Goal: Task Accomplishment & Management: Use online tool/utility

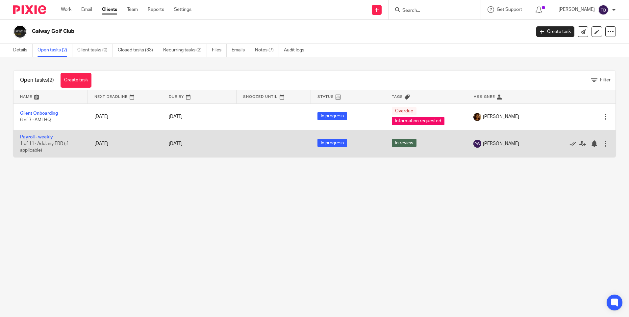
click at [48, 136] on link "Payroll - weekly" at bounding box center [36, 137] width 33 height 5
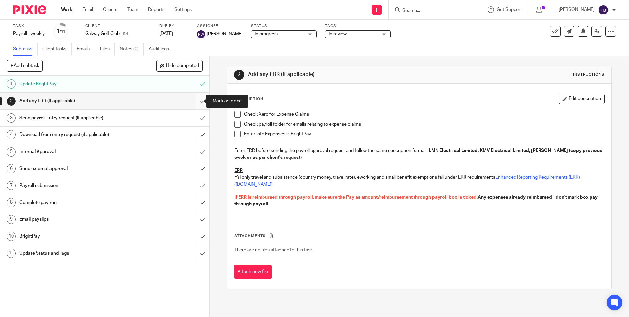
click at [195, 102] on input "submit" at bounding box center [104, 100] width 209 height 16
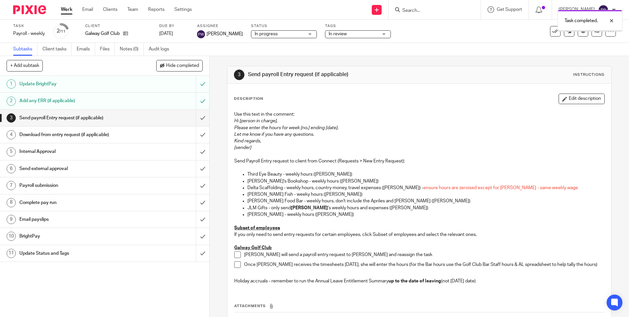
click at [195, 118] on input "submit" at bounding box center [104, 118] width 209 height 16
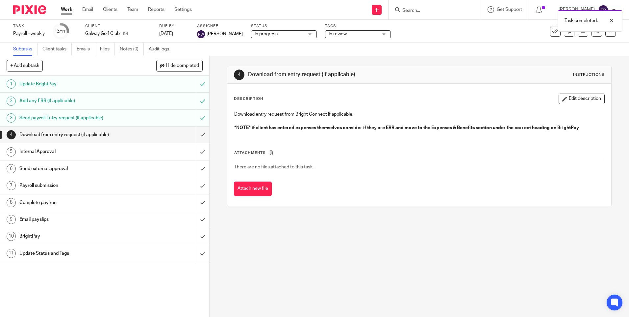
click at [160, 111] on link "3 Send payroll Entry request (if applicable)" at bounding box center [98, 118] width 196 height 16
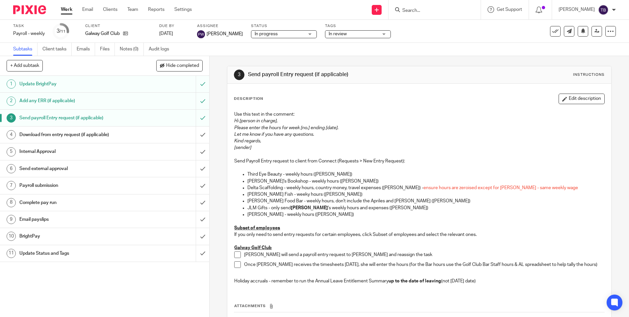
click at [238, 252] on span at bounding box center [237, 254] width 7 height 7
click at [237, 264] on span at bounding box center [237, 264] width 7 height 7
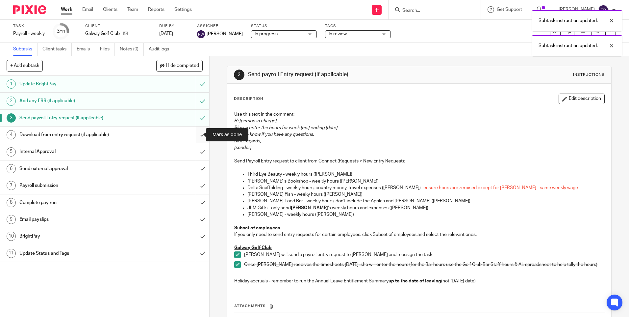
click at [198, 136] on input "submit" at bounding box center [104, 134] width 209 height 16
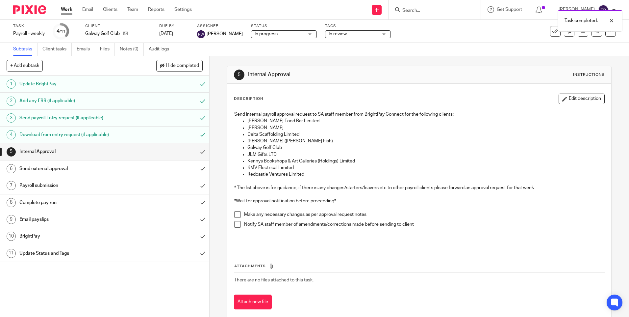
click at [194, 150] on input "submit" at bounding box center [104, 151] width 209 height 16
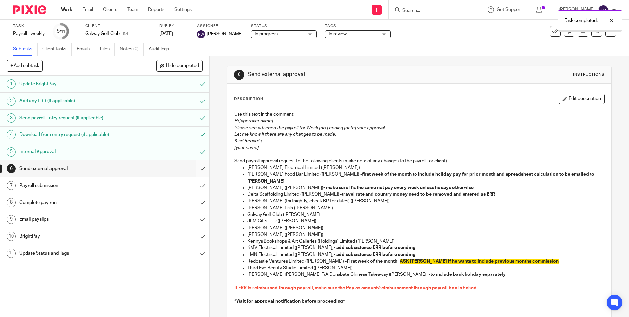
click at [194, 171] on input "submit" at bounding box center [104, 168] width 209 height 16
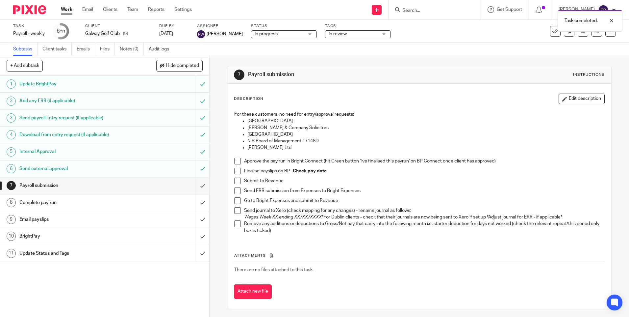
click at [238, 161] on span at bounding box center [237, 161] width 7 height 7
click at [235, 171] on span at bounding box center [237, 171] width 7 height 7
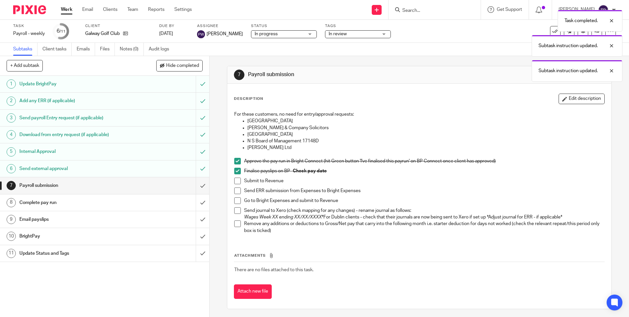
click at [236, 181] on span at bounding box center [237, 180] width 7 height 7
click at [488, 64] on div "Subtask instruction updated. Subtask instruction updated. Subtask instruction u…" at bounding box center [469, 44] width 308 height 75
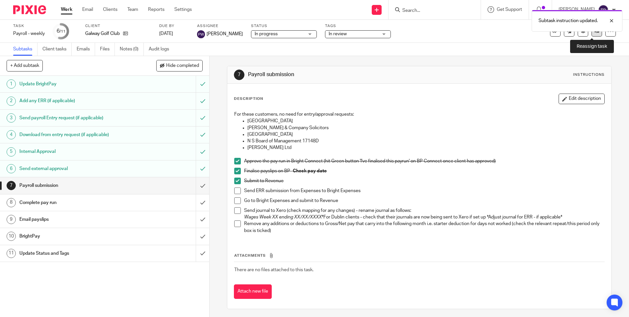
click at [593, 34] on link at bounding box center [597, 31] width 11 height 11
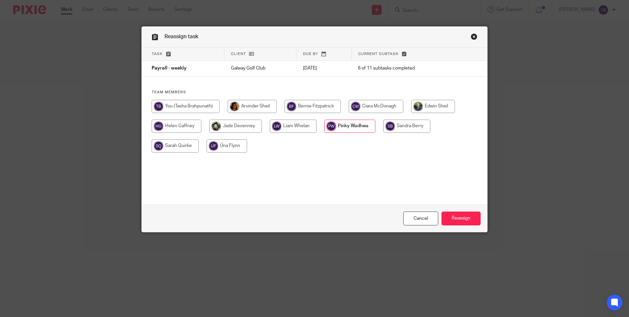
click at [352, 130] on input "radio" at bounding box center [350, 125] width 51 height 13
click at [424, 219] on link "Cancel" at bounding box center [421, 218] width 35 height 14
